Goal: Task Accomplishment & Management: Manage account settings

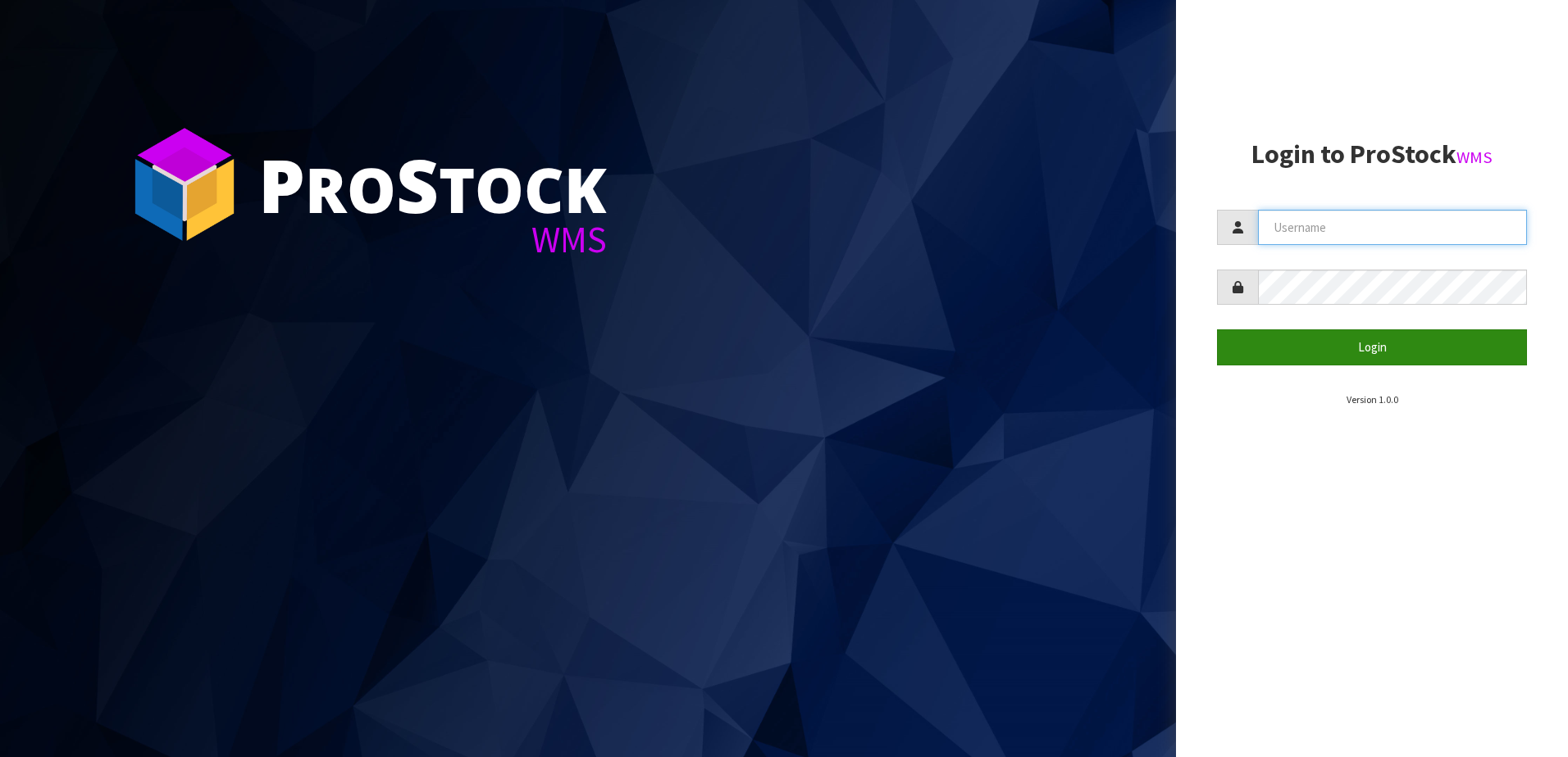
type input "NEOGEN"
click at [1347, 359] on button "Login" at bounding box center [1371, 348] width 310 height 36
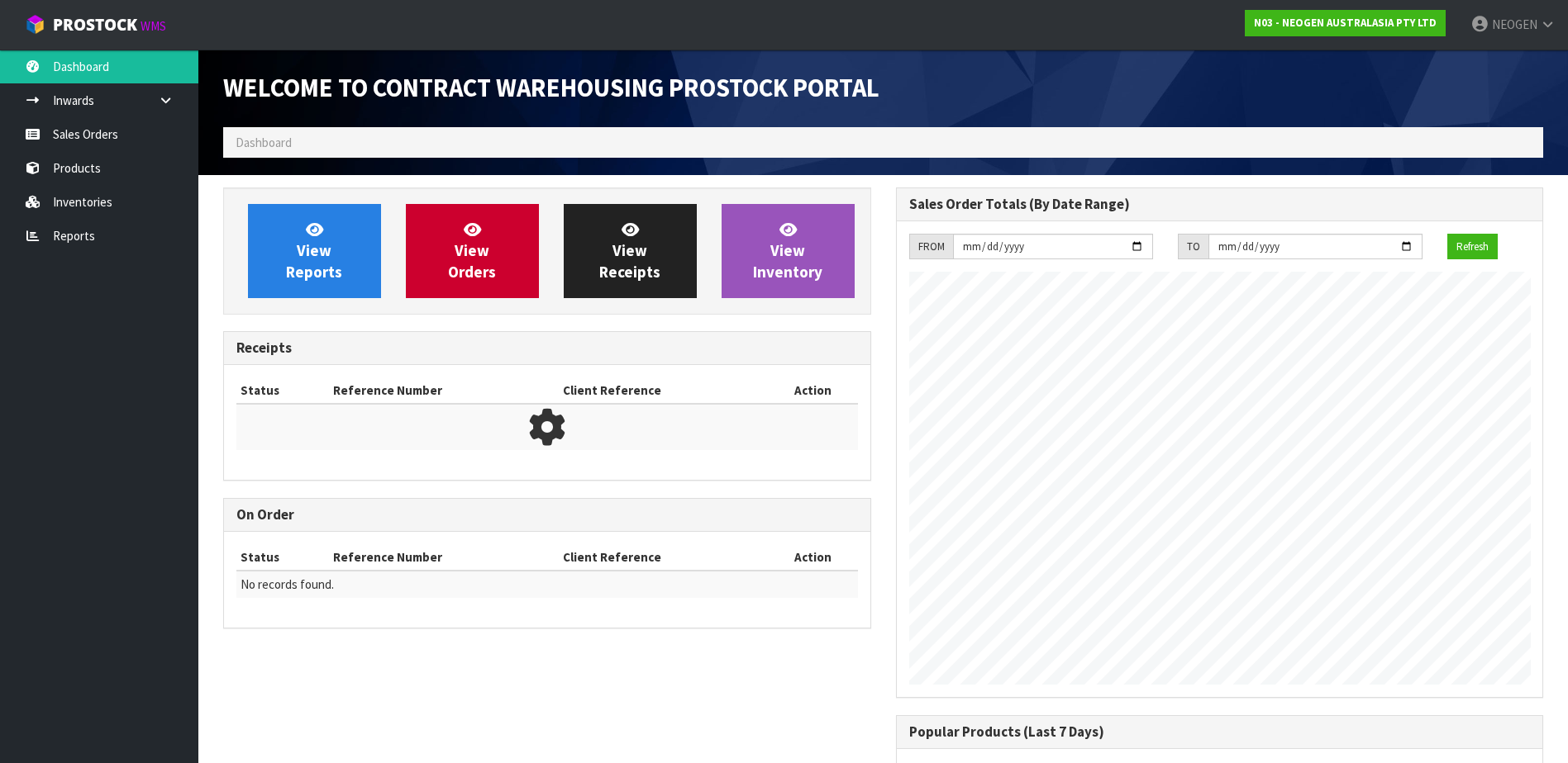
scroll to position [916, 672]
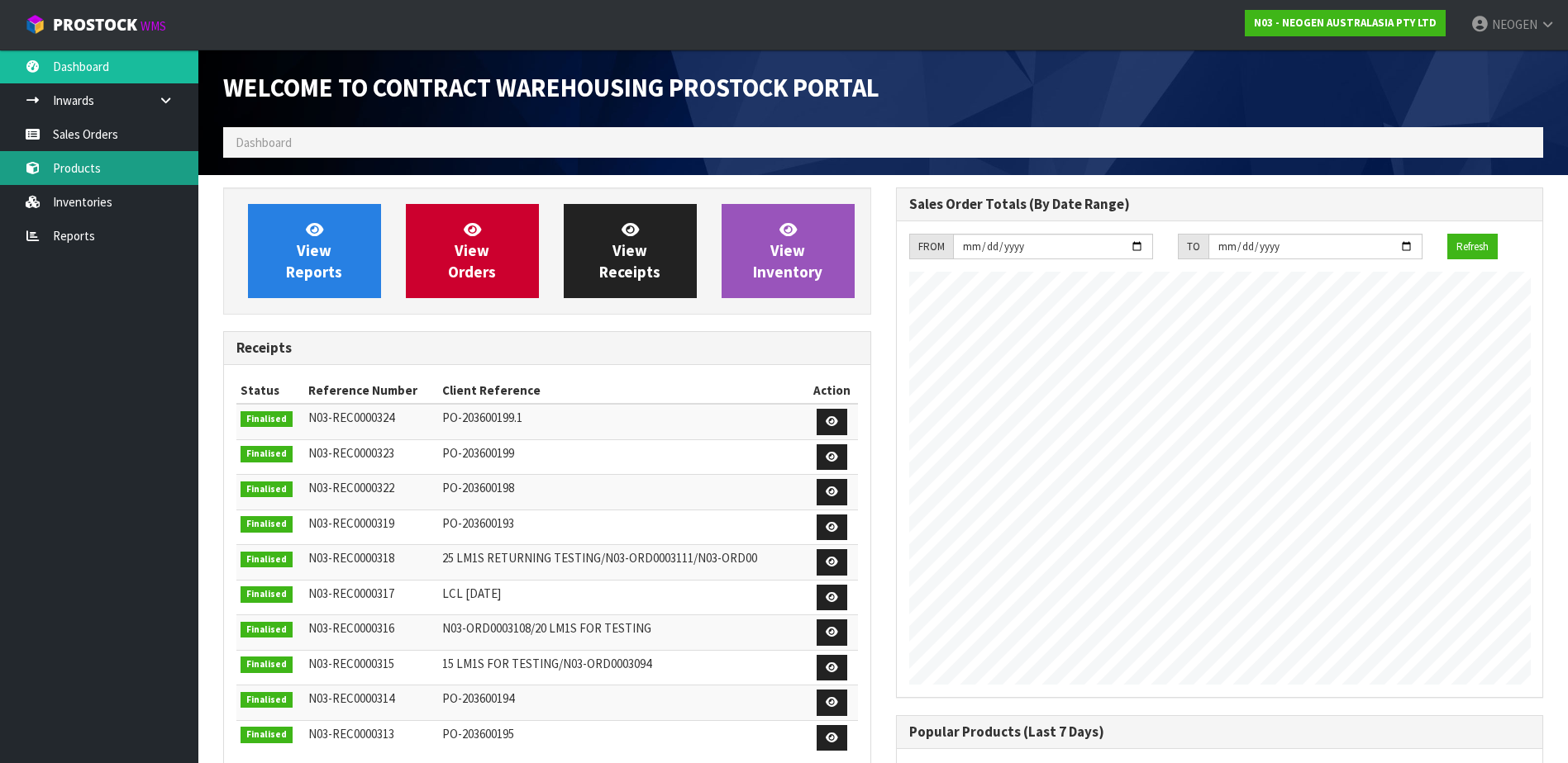
click at [94, 170] on link "Products" at bounding box center [99, 168] width 198 height 34
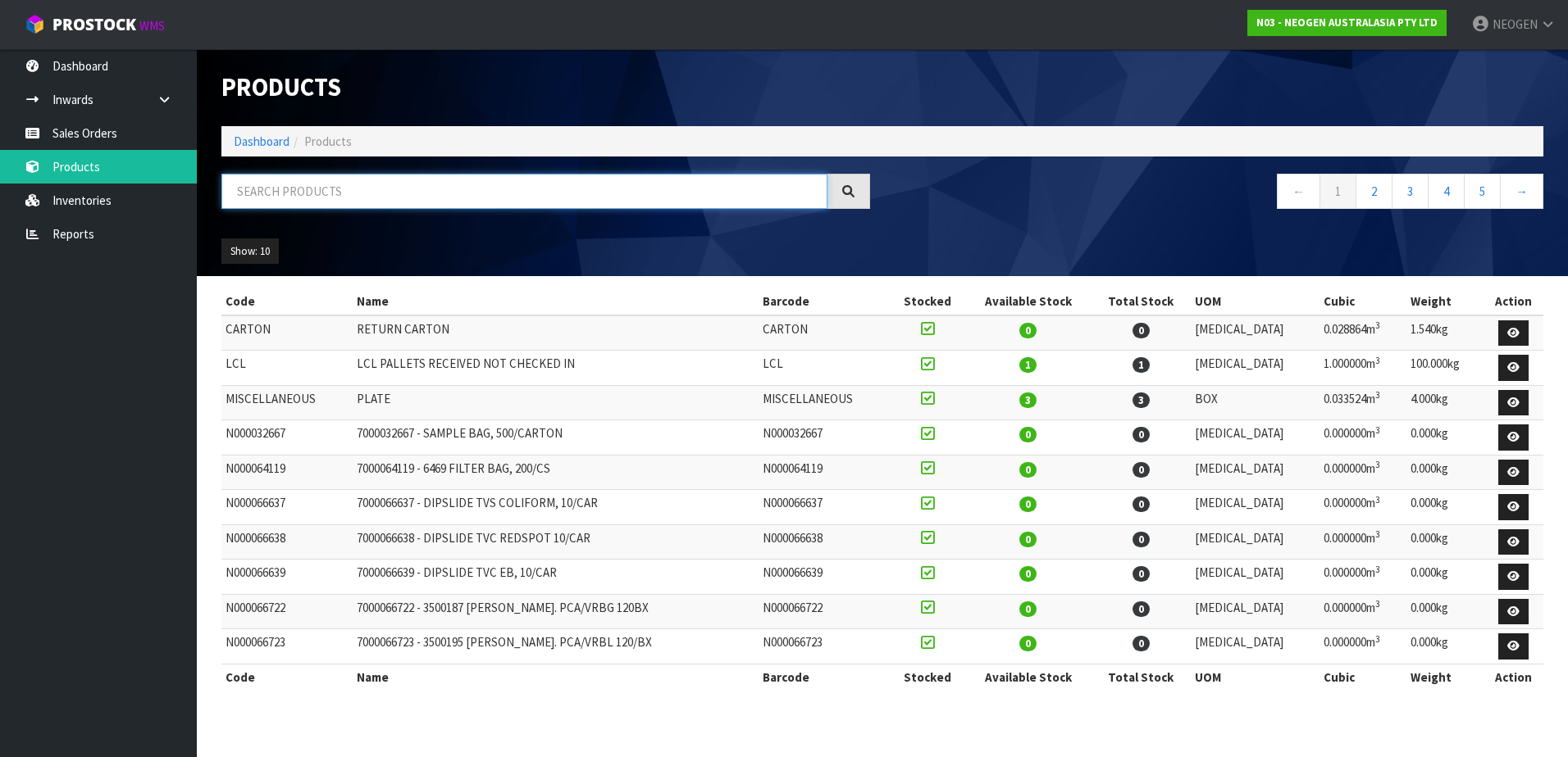
click at [285, 193] on input "text" at bounding box center [524, 191] width 606 height 36
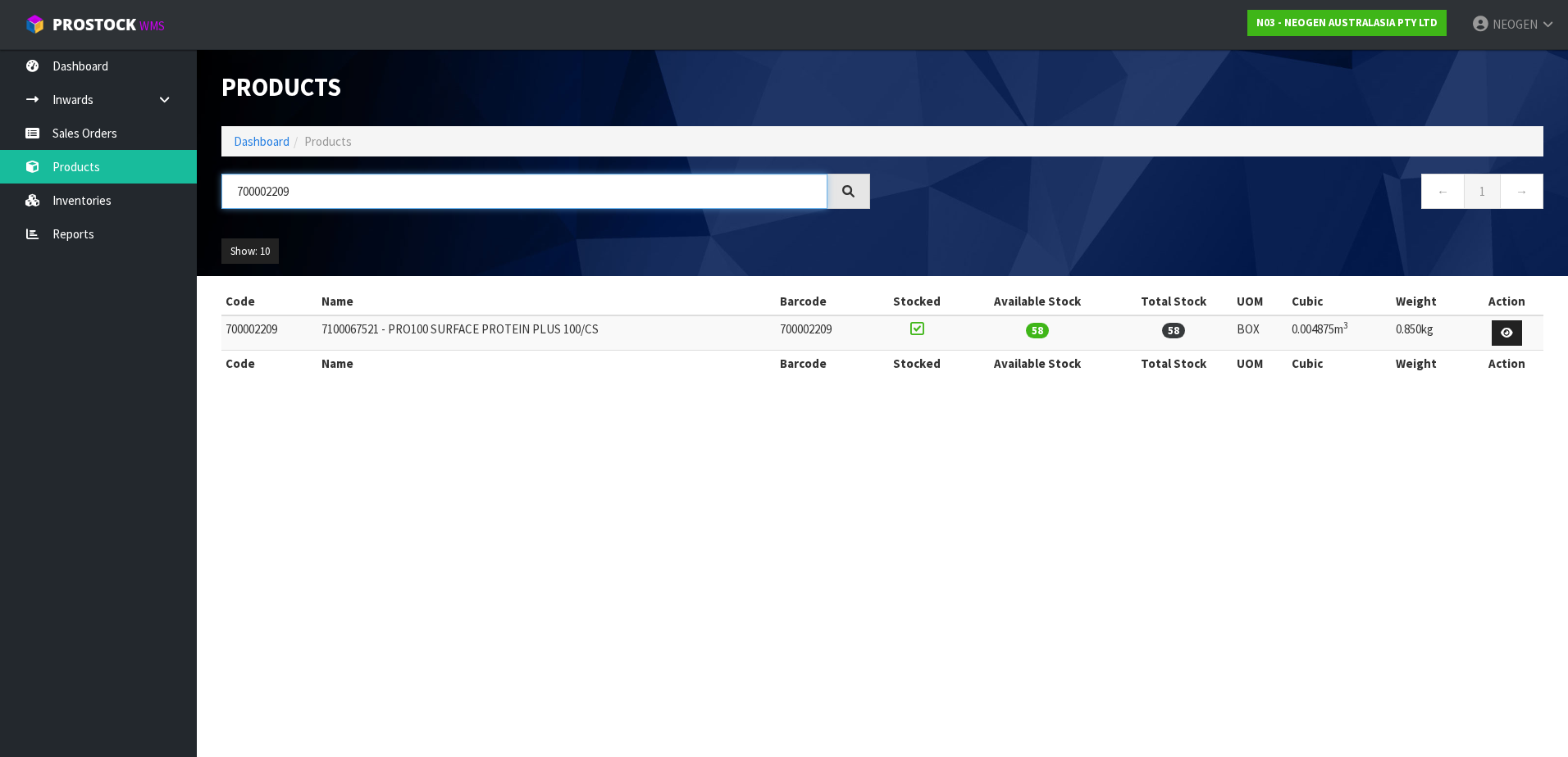
type input "700002209"
click at [1509, 338] on link at bounding box center [1506, 334] width 30 height 26
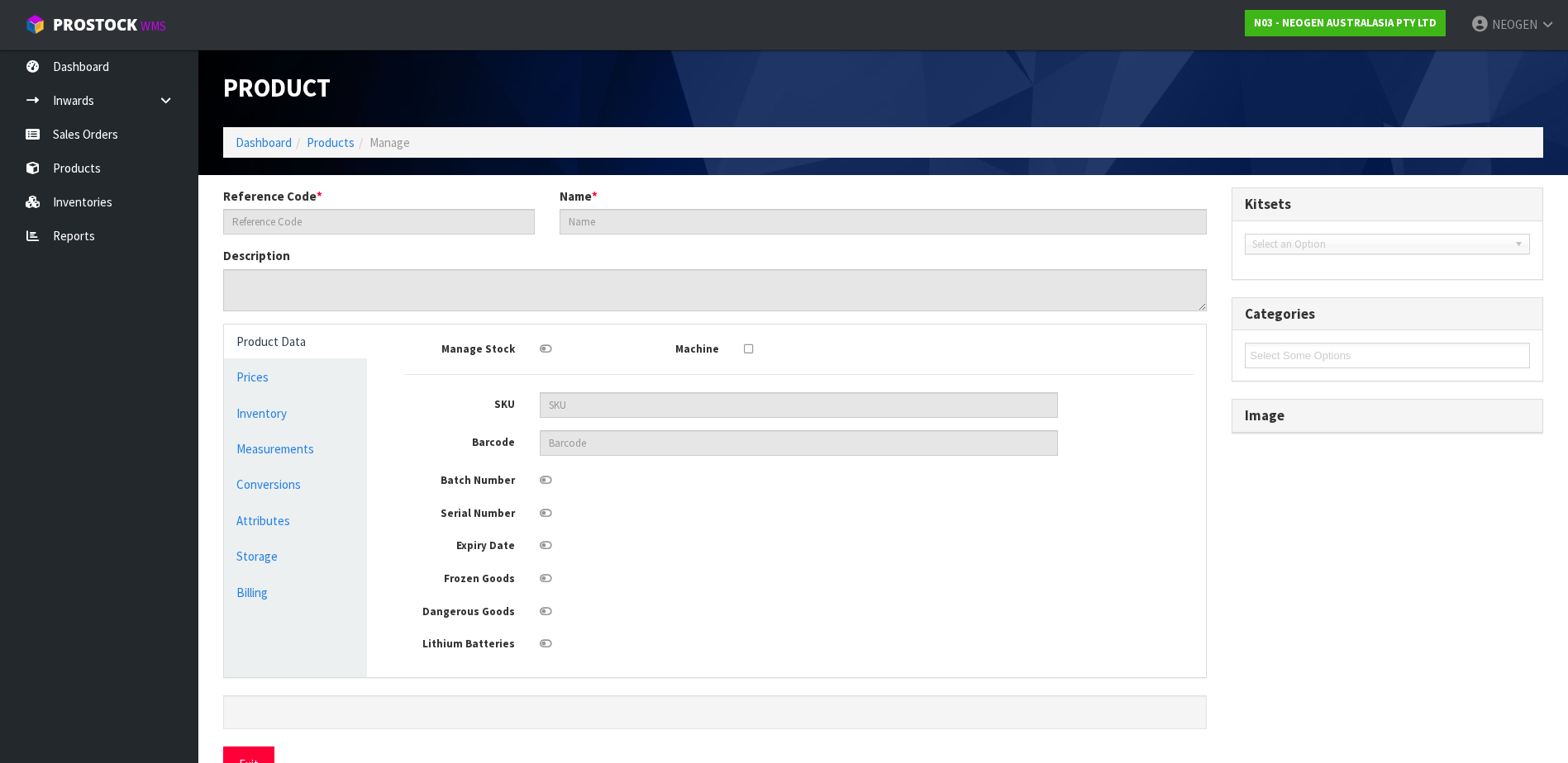
type input "700002209"
type input "7100067521 - PRO100 SURFACE PROTEIN PLUS 100/CS"
type textarea "<table style="width: 129pt;" border="0" width="172" cellspacing="0" cellpadding…"
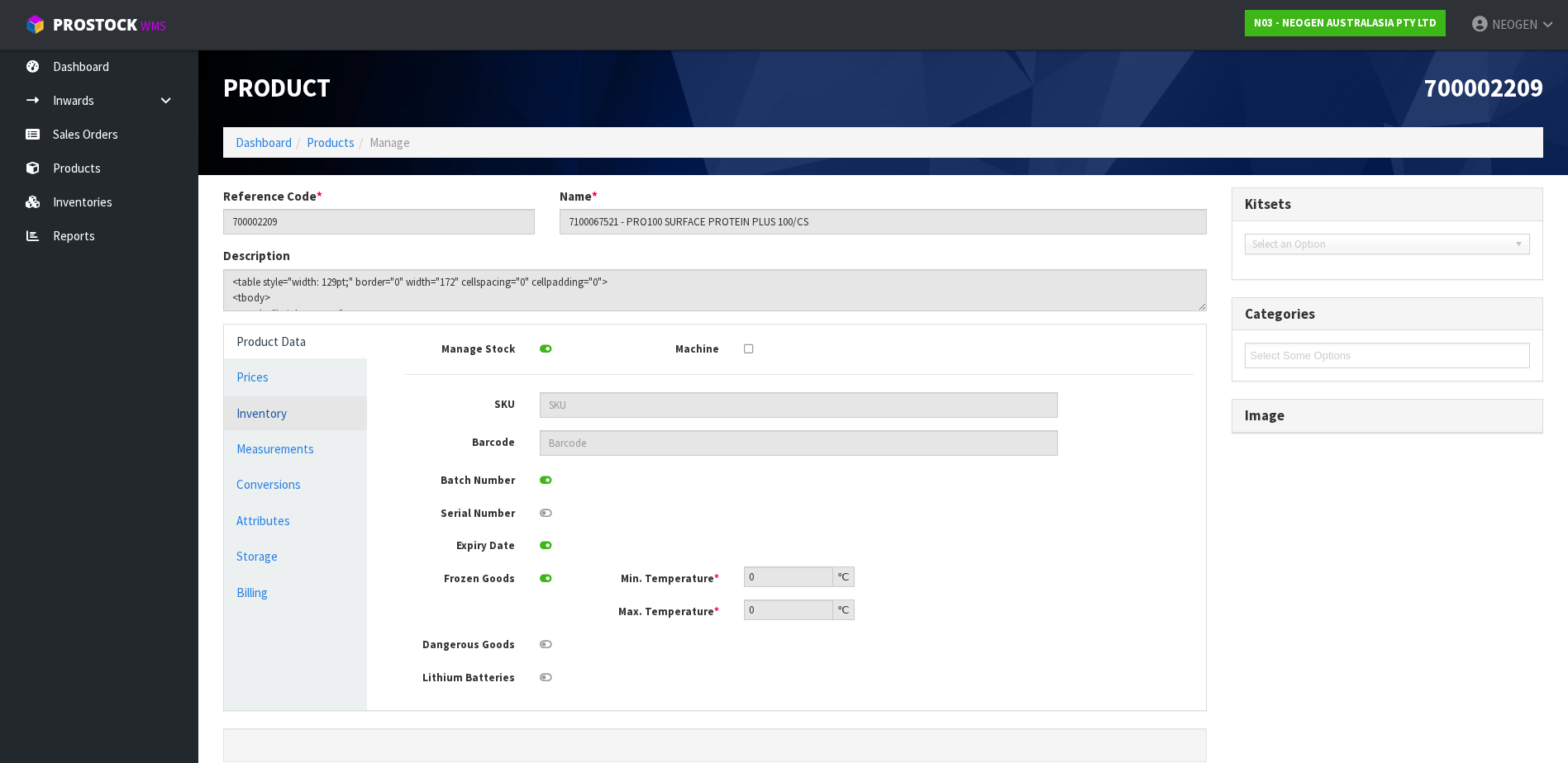
click at [276, 420] on link "Inventory" at bounding box center [295, 414] width 143 height 34
